Goal: Transaction & Acquisition: Book appointment/travel/reservation

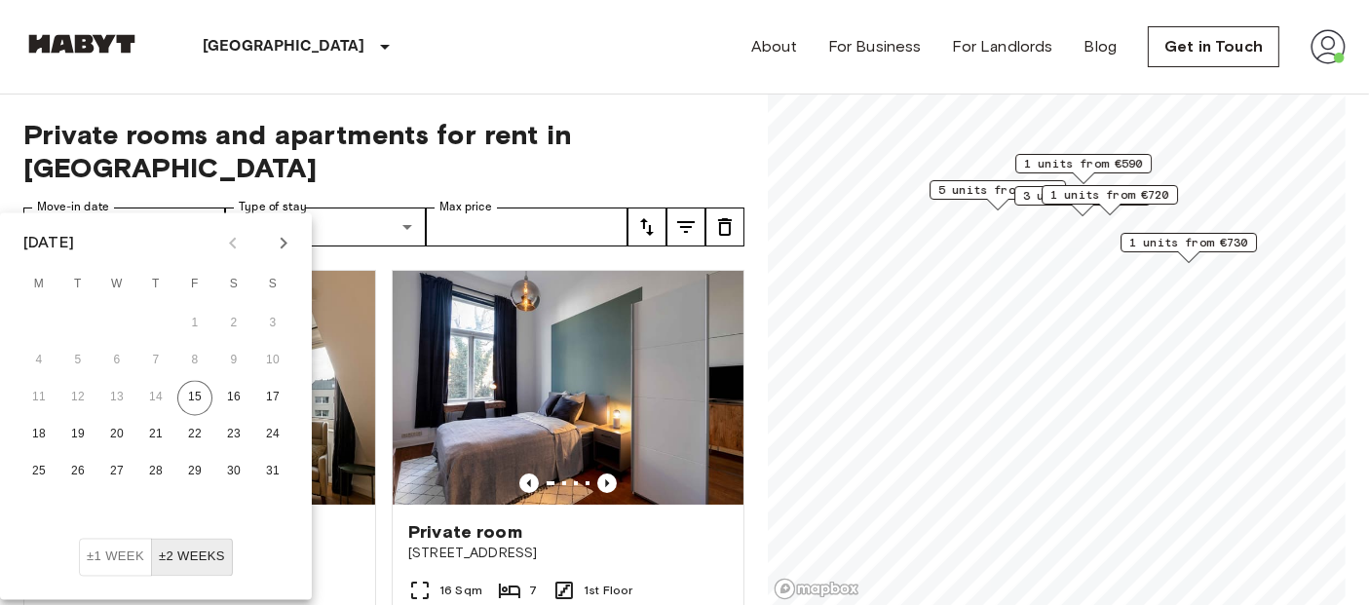
scroll to position [41, 0]
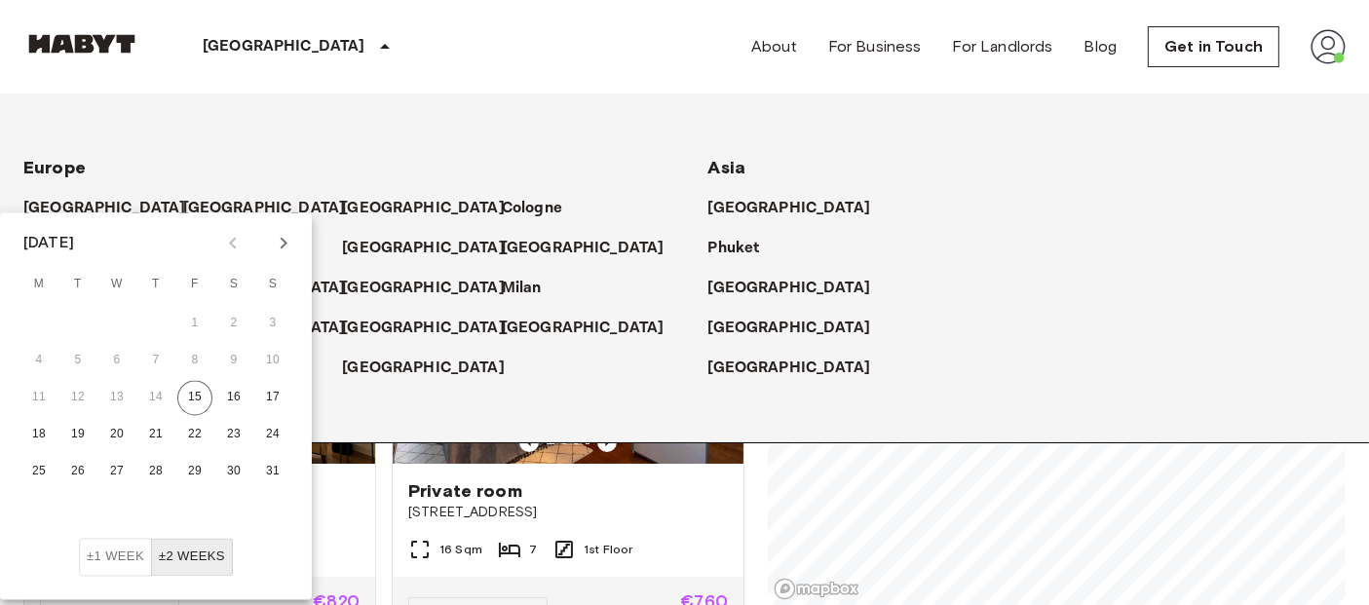
click at [246, 49] on p "[GEOGRAPHIC_DATA]" at bounding box center [284, 46] width 163 height 23
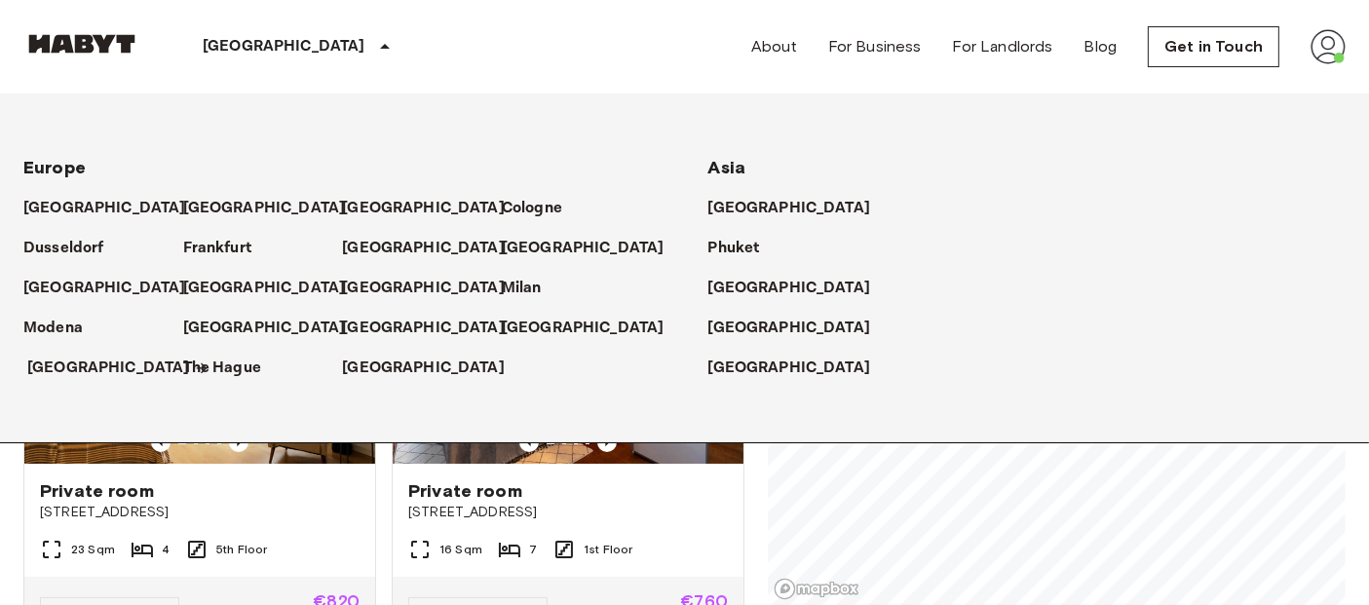
click at [70, 367] on p "[GEOGRAPHIC_DATA]" at bounding box center [108, 368] width 163 height 23
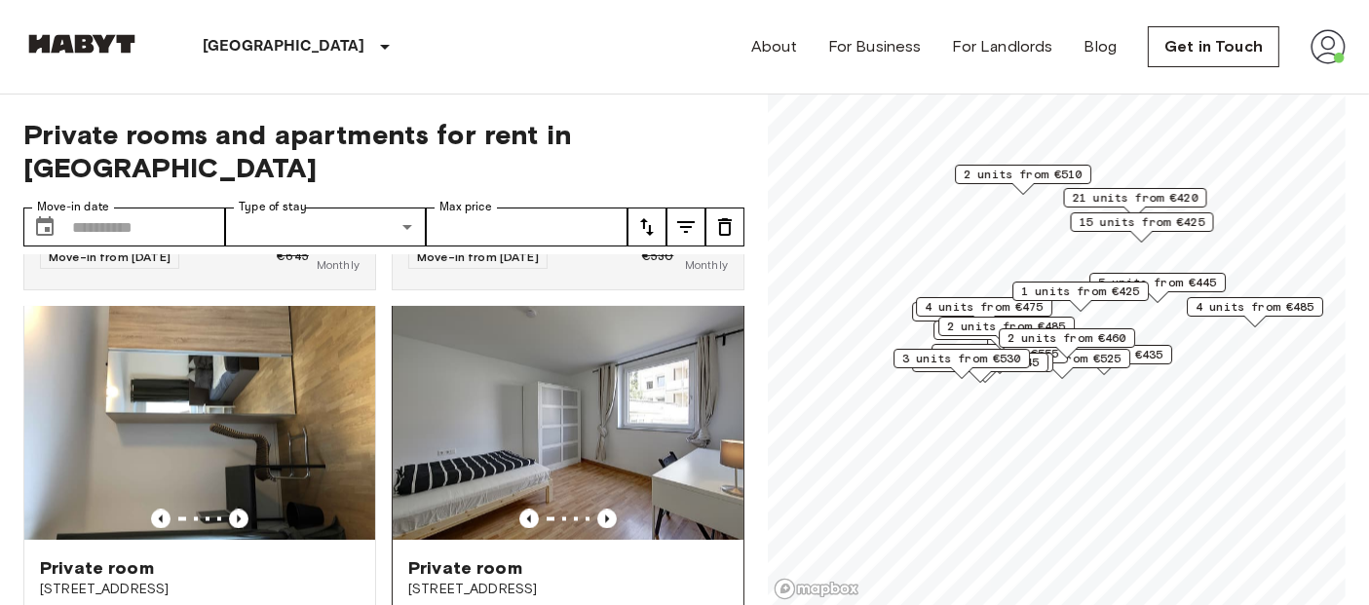
scroll to position [11160, 0]
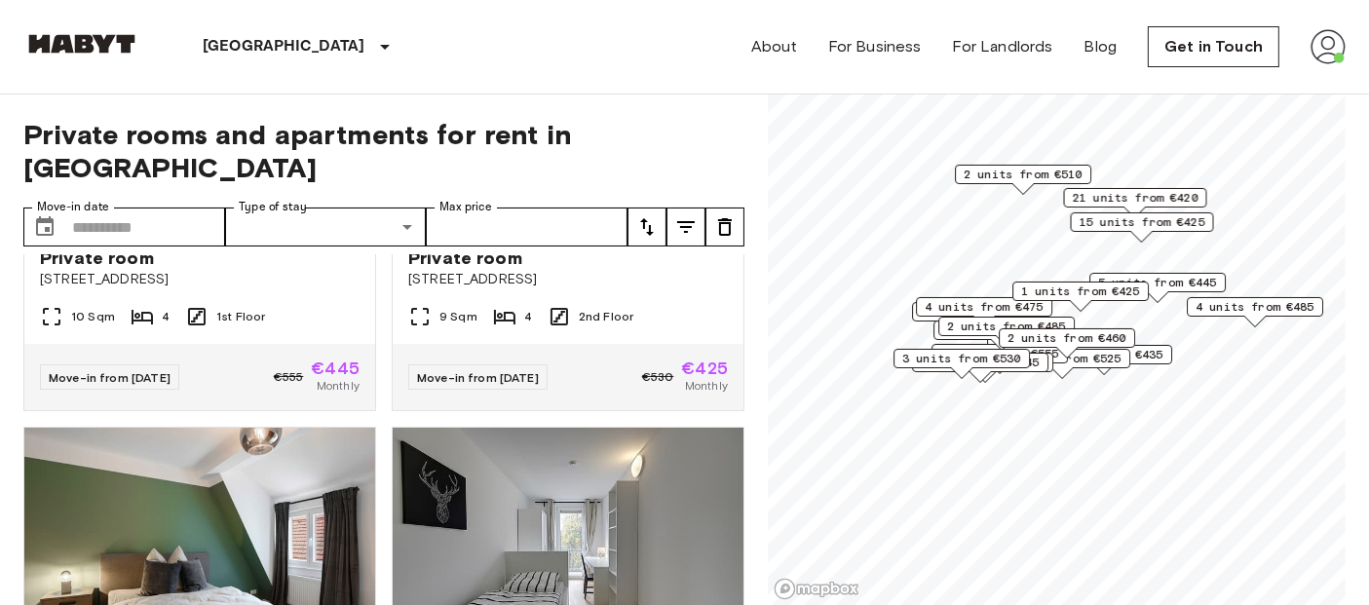
scroll to position [7592, 0]
click at [523, 232] on img at bounding box center [568, 115] width 351 height 234
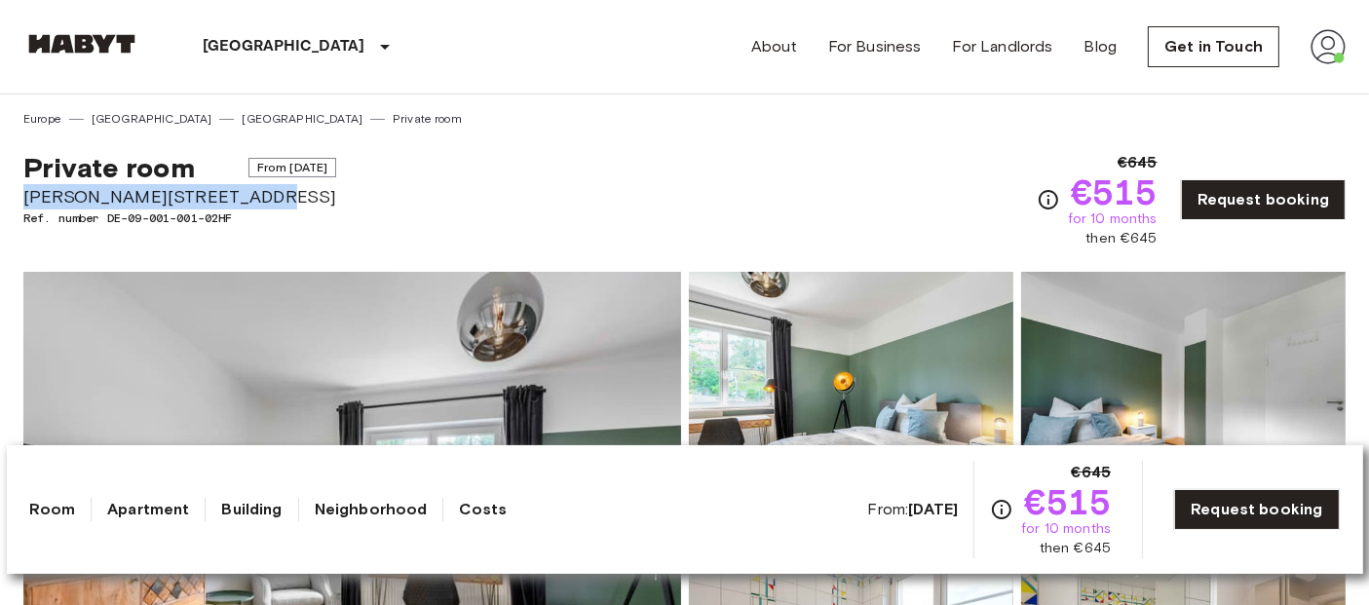
drag, startPoint x: 51, startPoint y: 187, endPoint x: 242, endPoint y: 200, distance: 191.3
click at [242, 200] on span "Albert-Schäffle-Straße 94" at bounding box center [179, 196] width 313 height 25
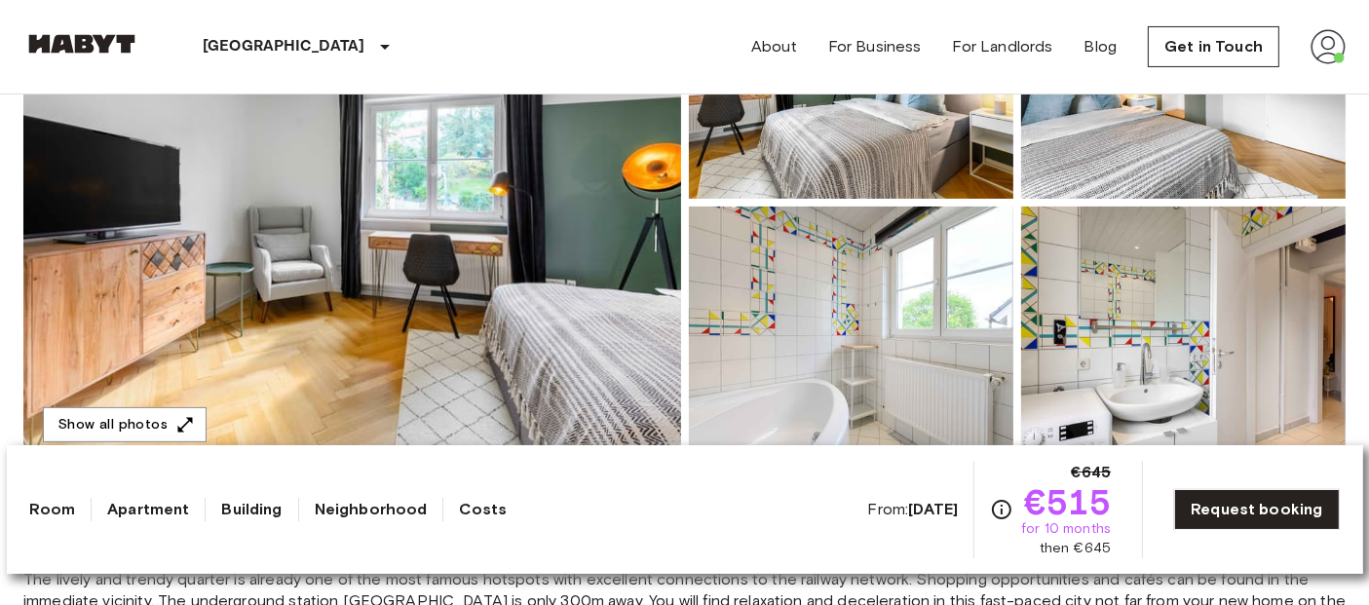
scroll to position [358, 0]
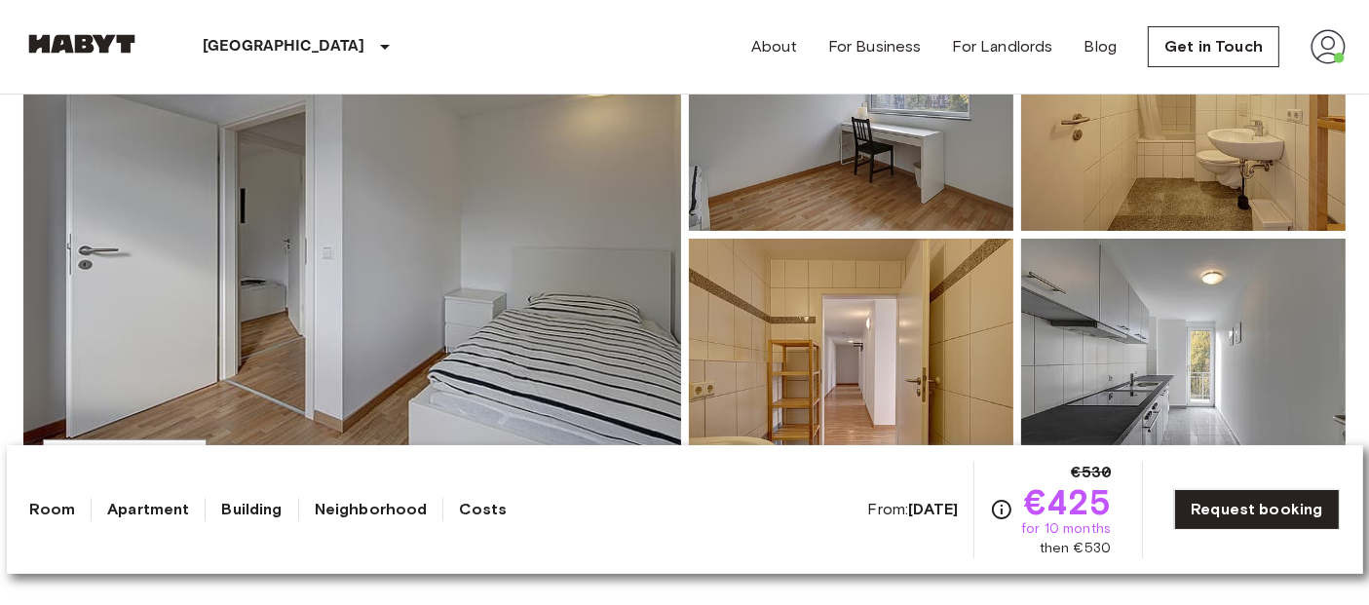
scroll to position [363, 0]
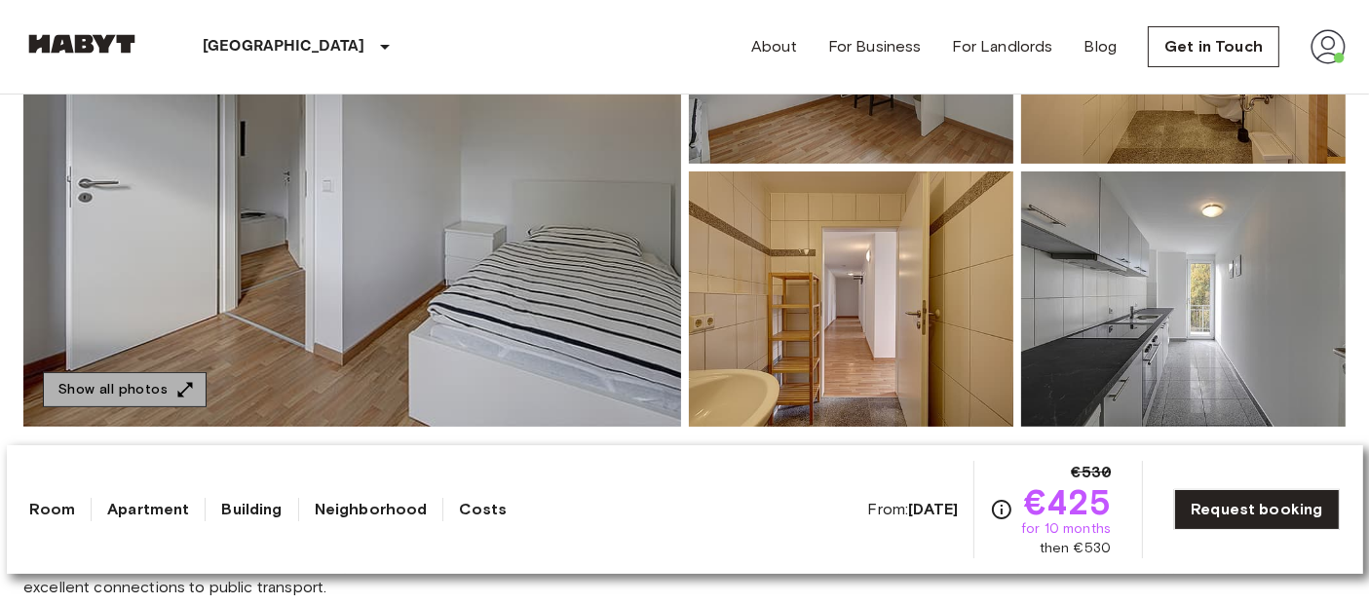
click at [131, 376] on button "Show all photos" at bounding box center [125, 390] width 164 height 36
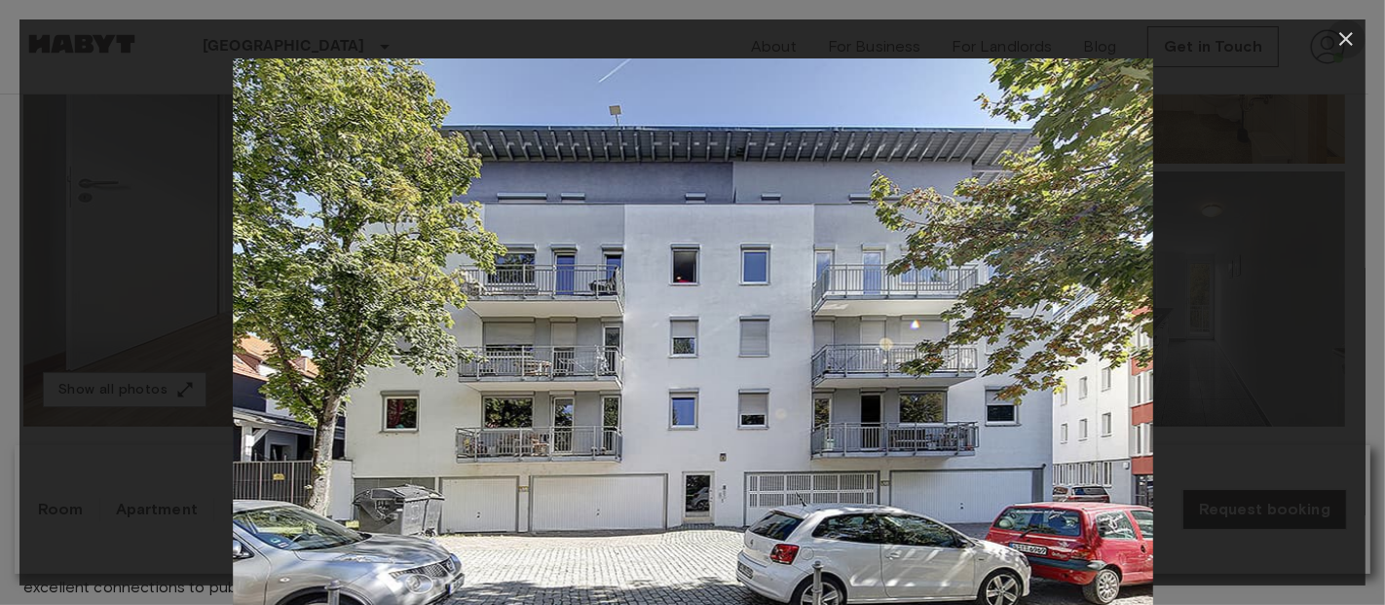
click at [1337, 40] on icon "button" at bounding box center [1346, 38] width 23 height 23
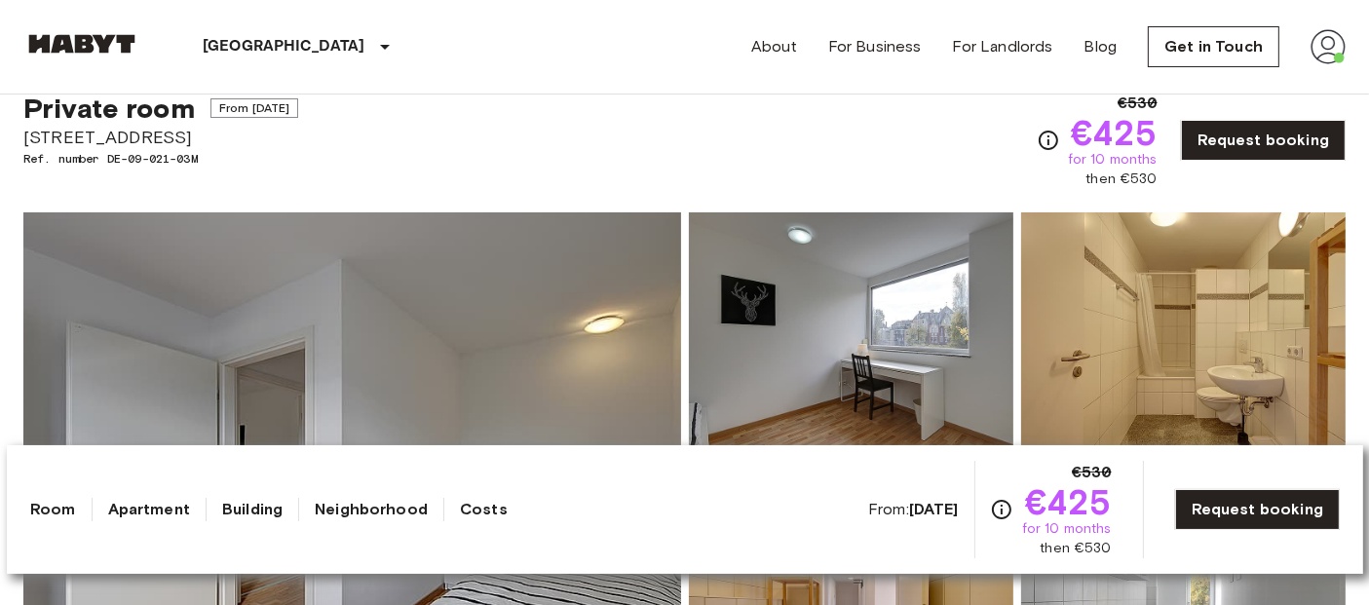
scroll to position [56, 0]
